Goal: Check status: Check status

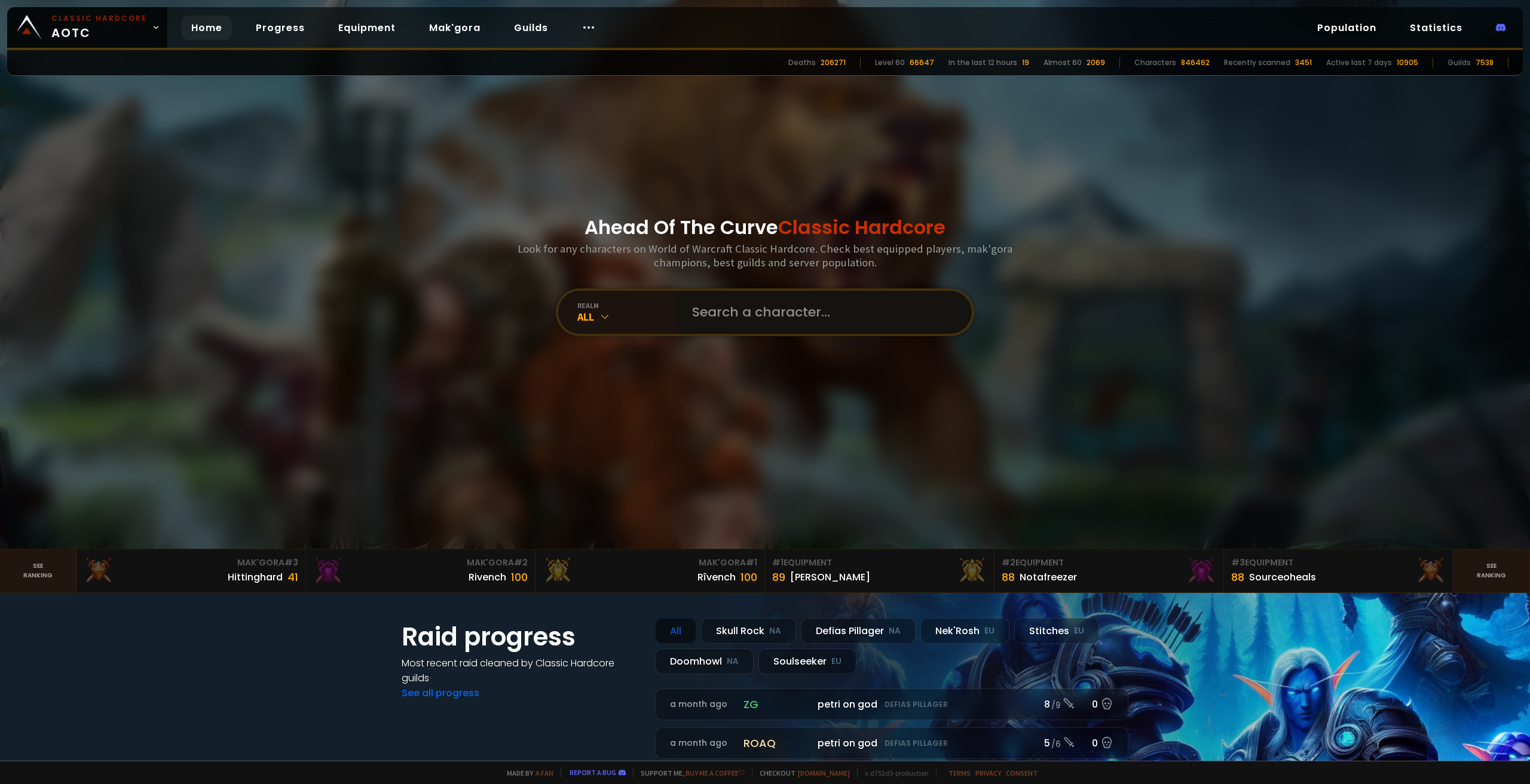
click at [739, 311] on input "text" at bounding box center [821, 312] width 273 height 43
click at [628, 309] on div "realm" at bounding box center [627, 305] width 100 height 9
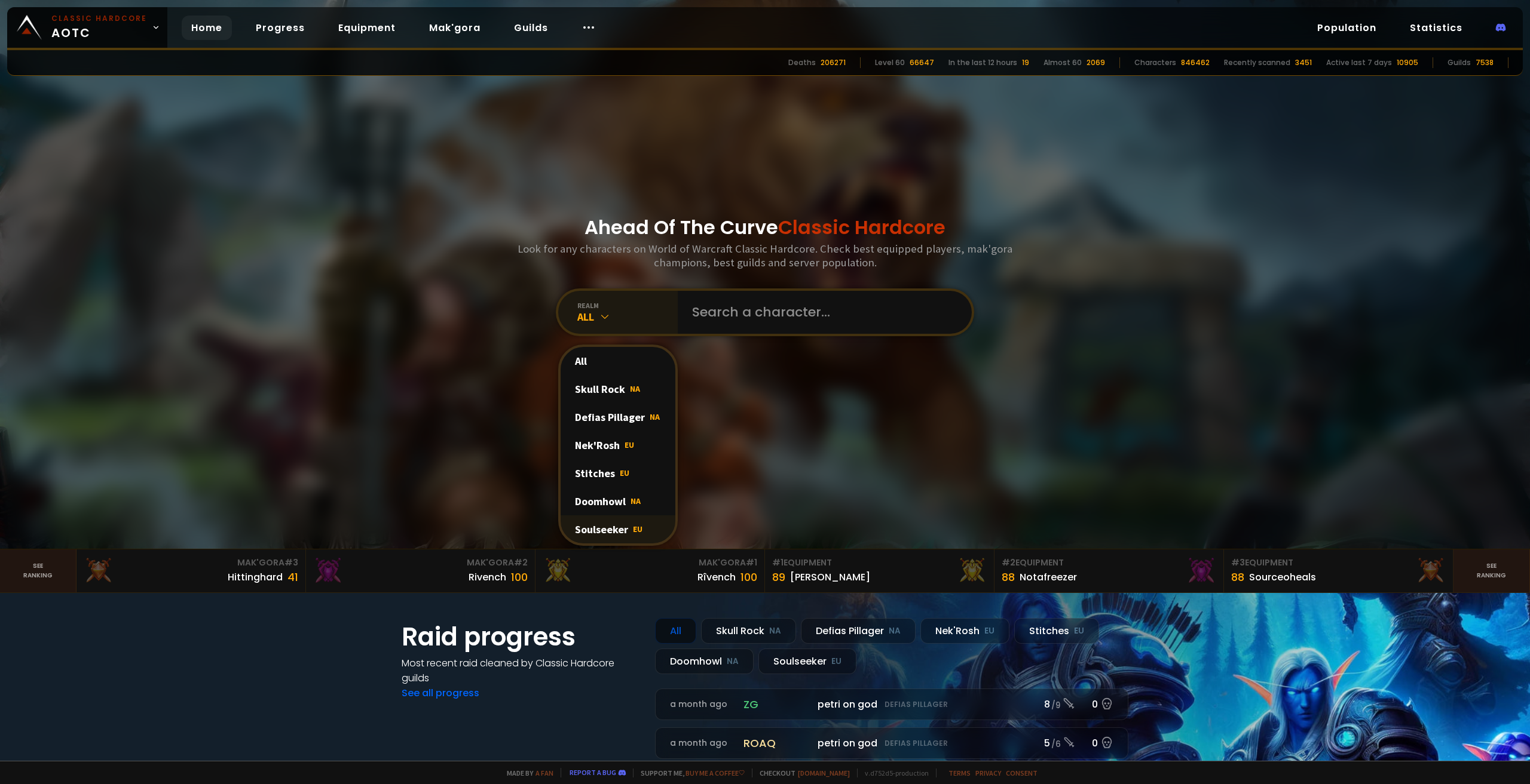
click at [599, 528] on div "Soulseeker EU" at bounding box center [618, 530] width 115 height 28
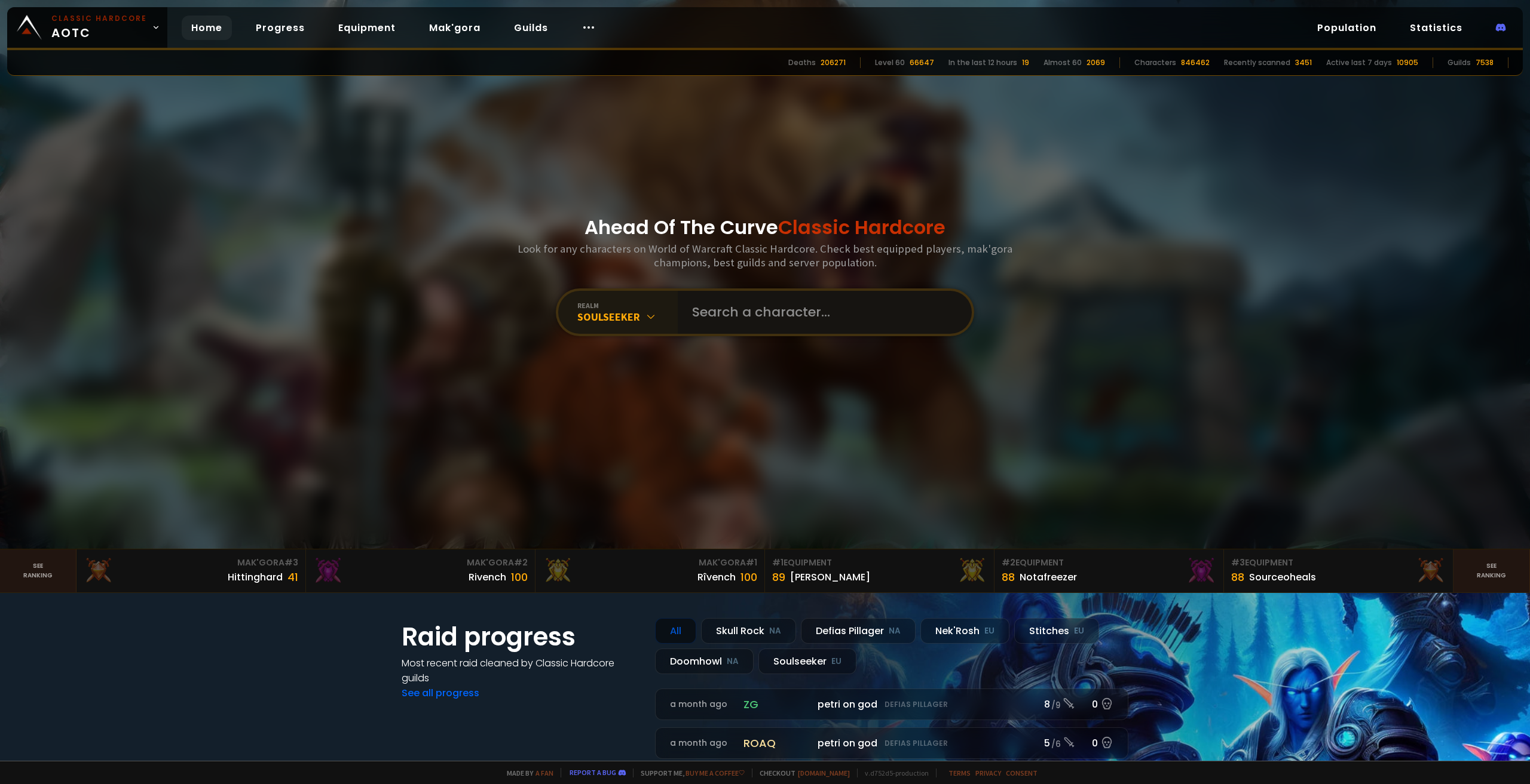
click at [758, 311] on input "text" at bounding box center [821, 312] width 273 height 43
paste input "aradís"
type input "aradís"
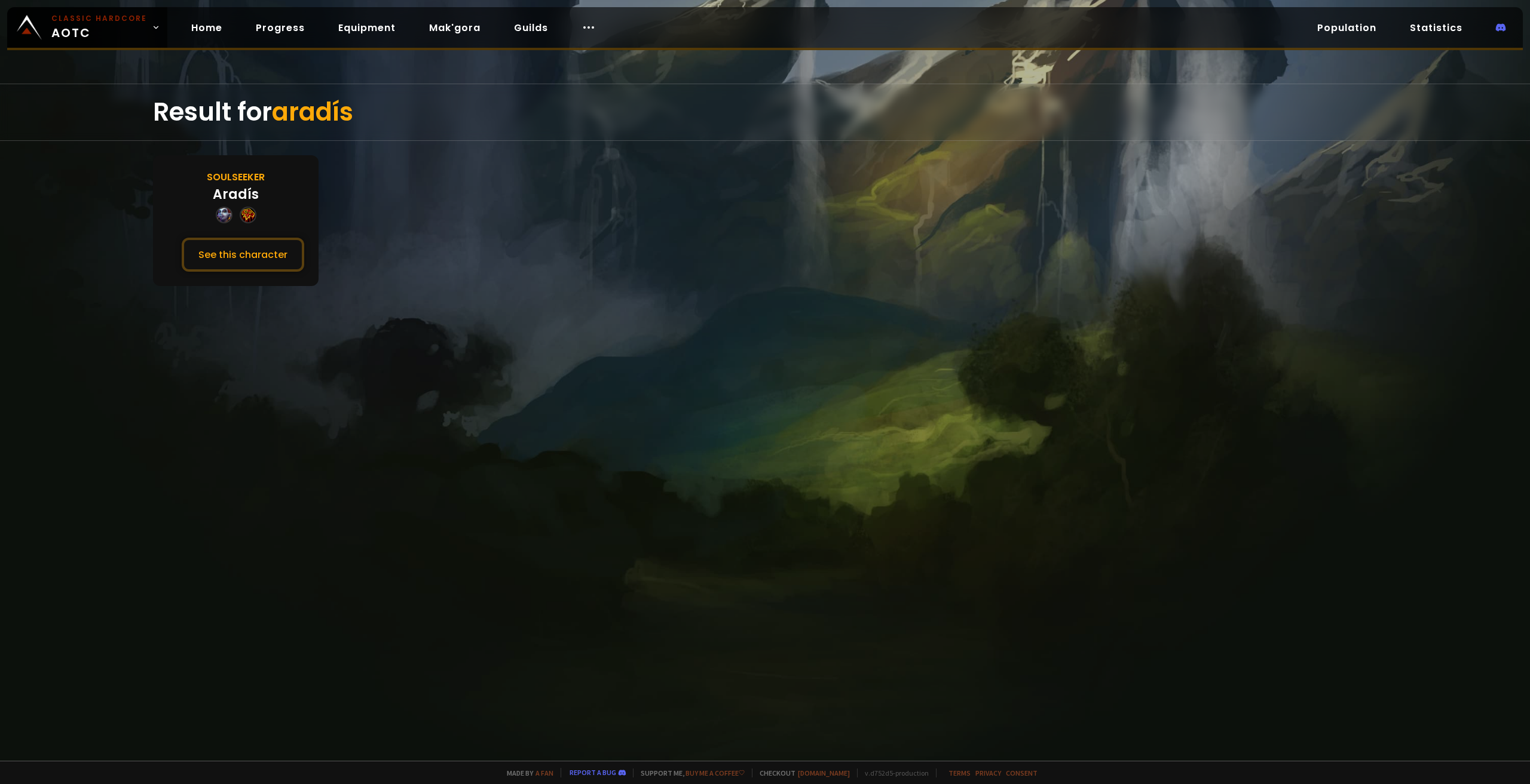
click at [240, 176] on div "Soulseeker" at bounding box center [235, 177] width 58 height 15
click at [239, 259] on button "See this character" at bounding box center [242, 254] width 122 height 34
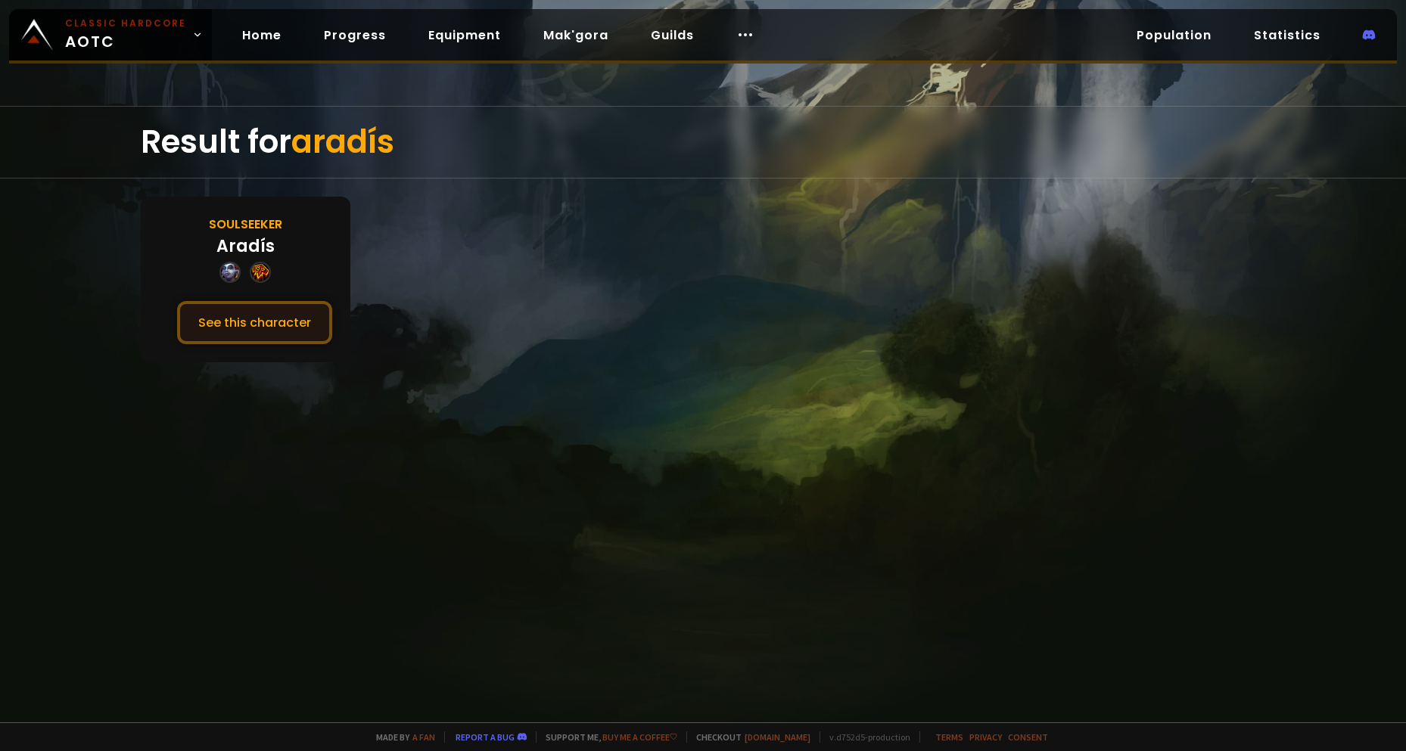
click at [210, 325] on button "See this character" at bounding box center [254, 322] width 155 height 43
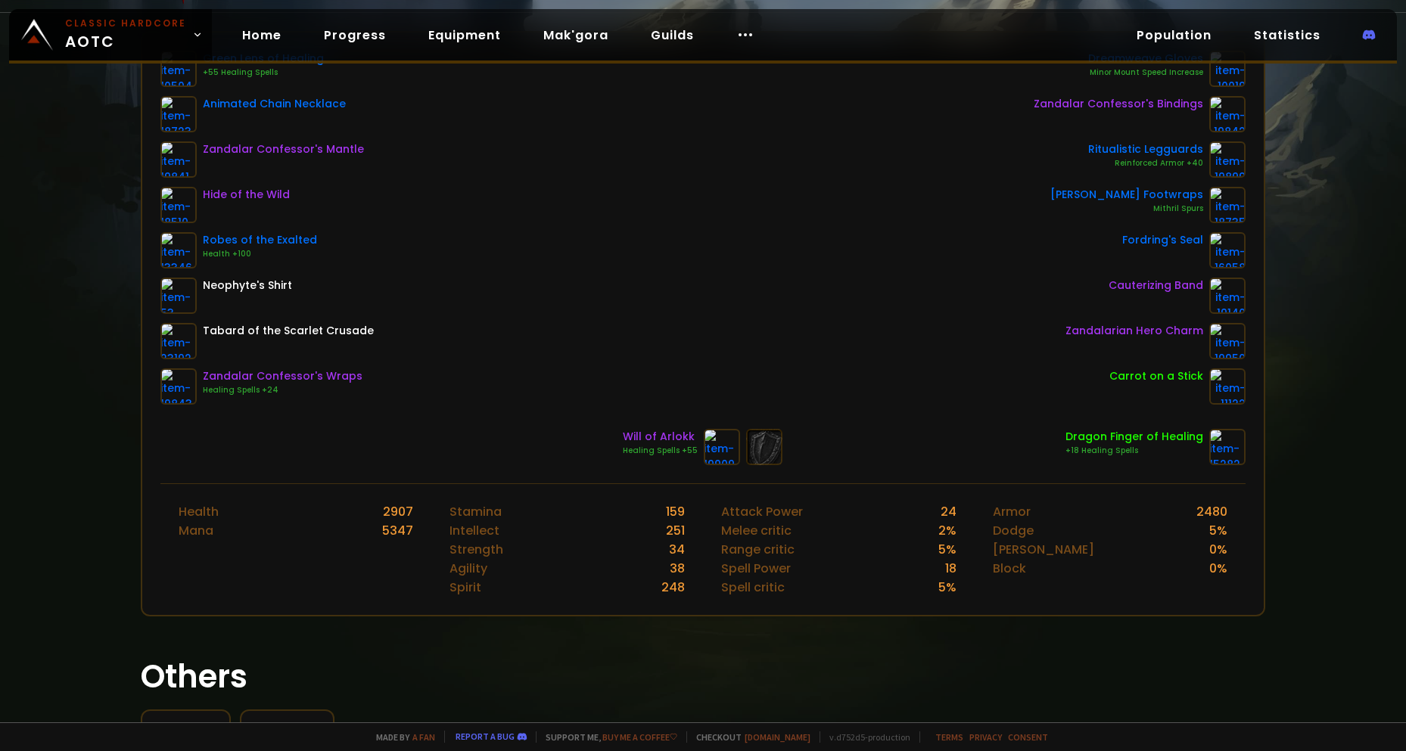
scroll to position [99, 0]
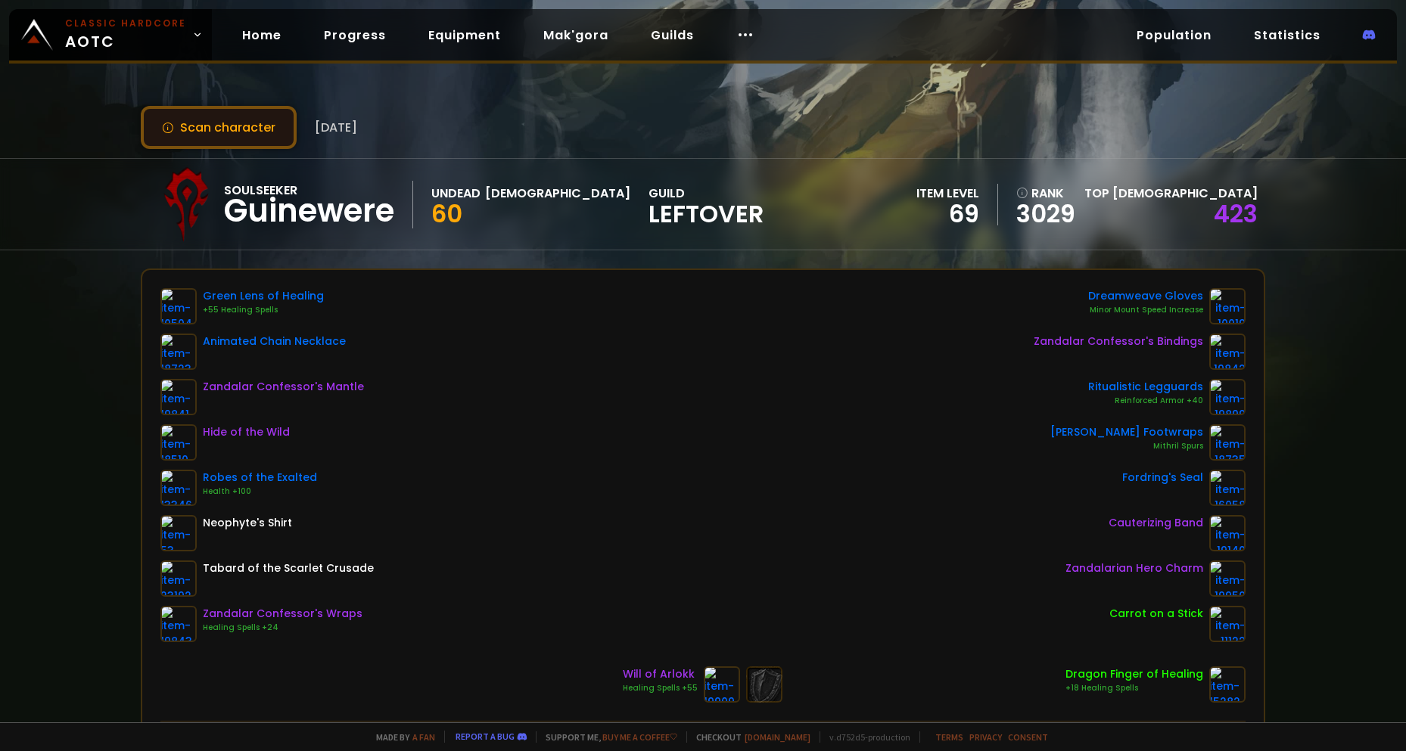
click at [211, 135] on button "Scan character" at bounding box center [219, 127] width 156 height 43
